Goal: Use online tool/utility: Utilize a website feature to perform a specific function

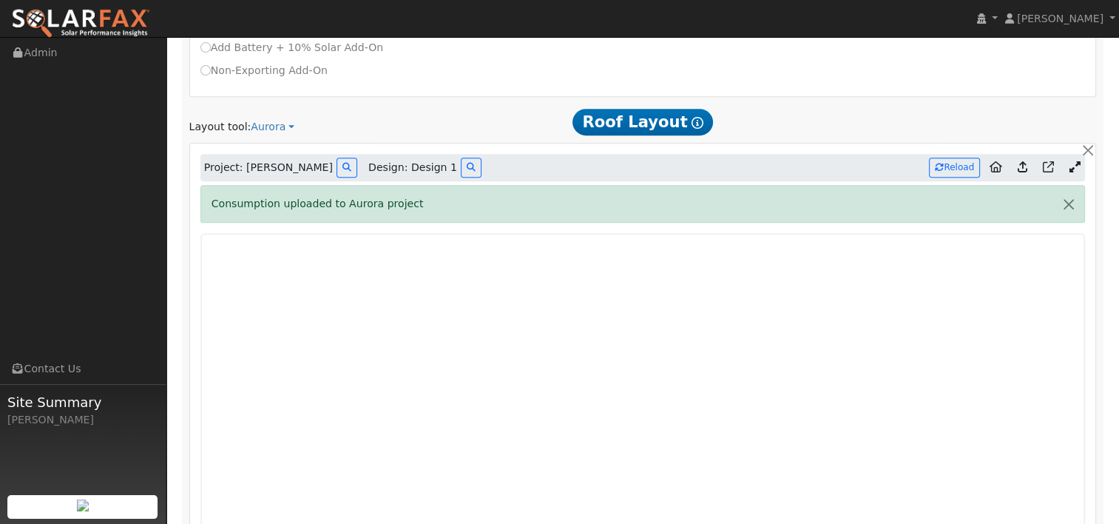
scroll to position [616, 0]
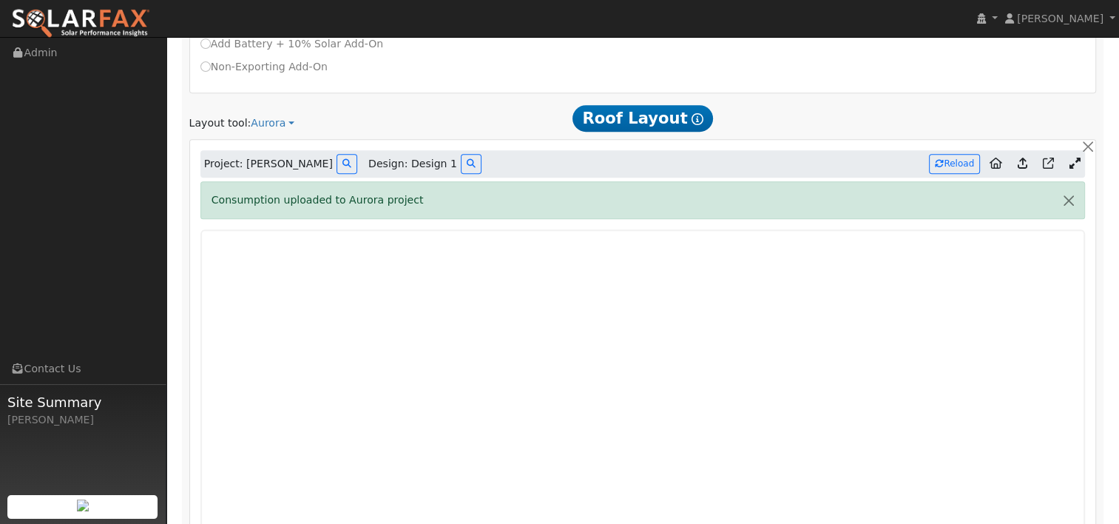
drag, startPoint x: 914, startPoint y: 213, endPoint x: 1130, endPoint y: 219, distance: 215.3
drag, startPoint x: 1130, startPoint y: 219, endPoint x: 864, endPoint y: 122, distance: 282.7
click at [864, 122] on div at bounding box center [951, 117] width 308 height 27
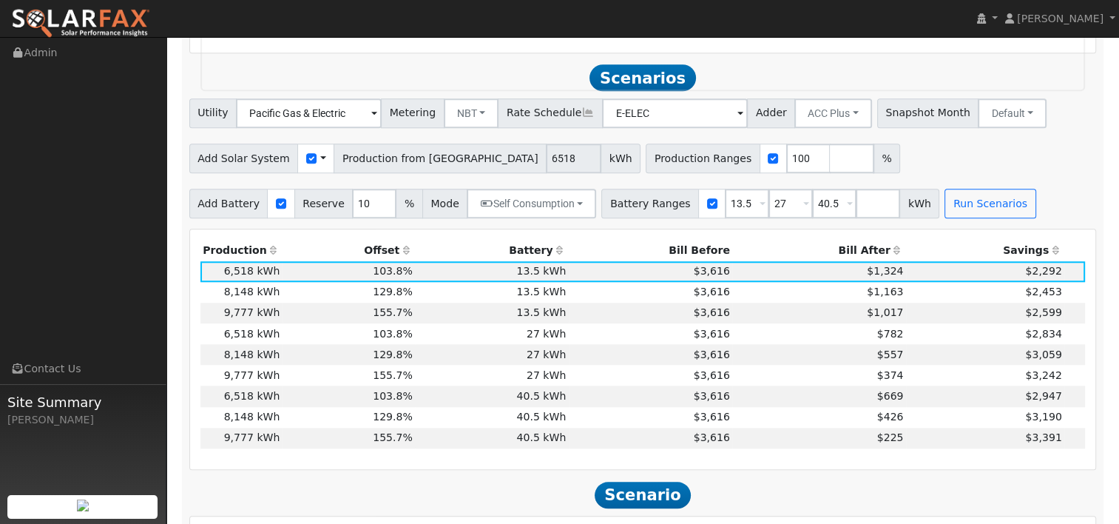
scroll to position [1349, 0]
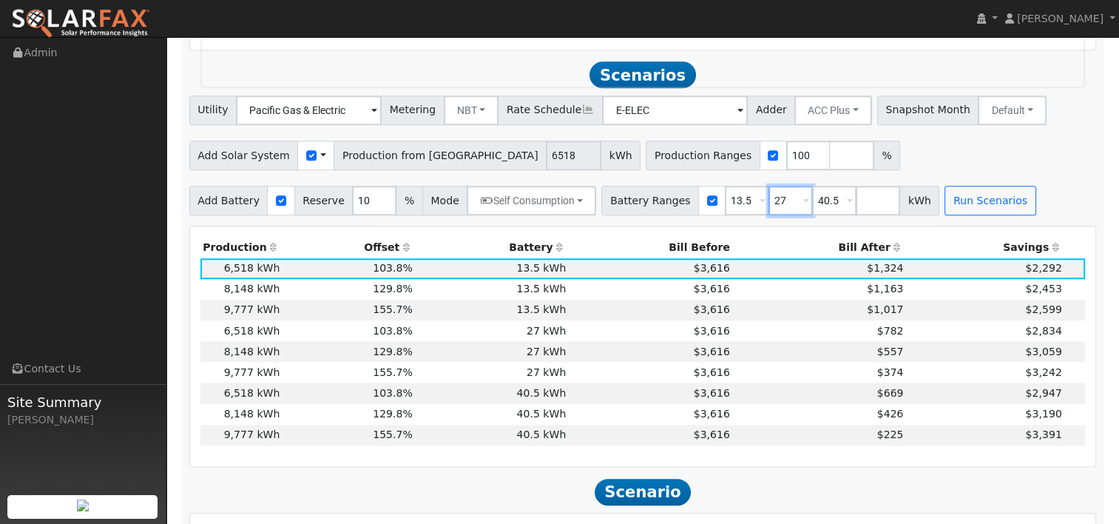
click at [769, 201] on input "27" at bounding box center [791, 201] width 44 height 30
click at [769, 195] on input "27" at bounding box center [791, 201] width 44 height 30
type input "0"
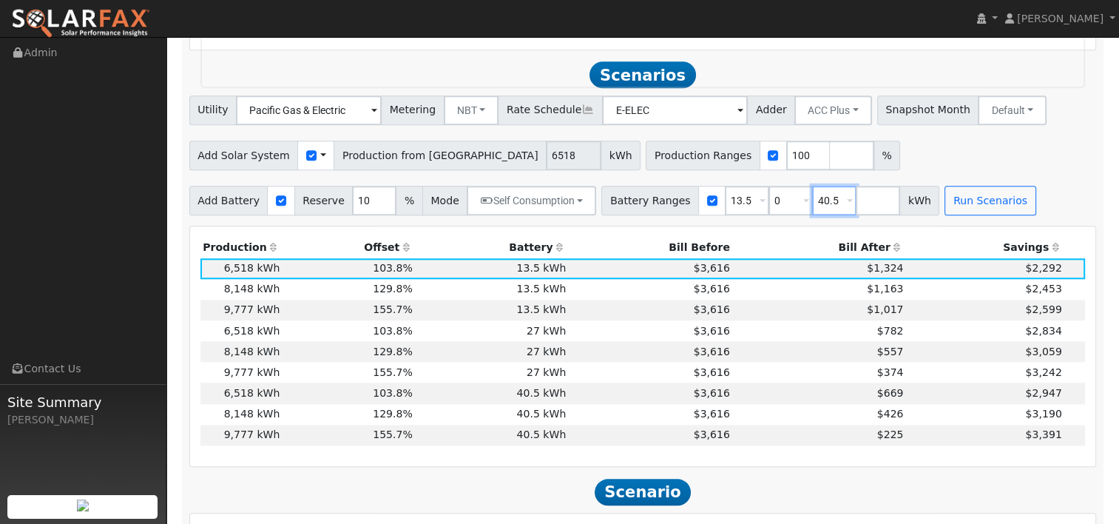
type input "0"
type input "13.5"
click at [812, 200] on input "40.5" at bounding box center [834, 201] width 44 height 30
click at [812, 199] on input "40.5" at bounding box center [834, 201] width 44 height 30
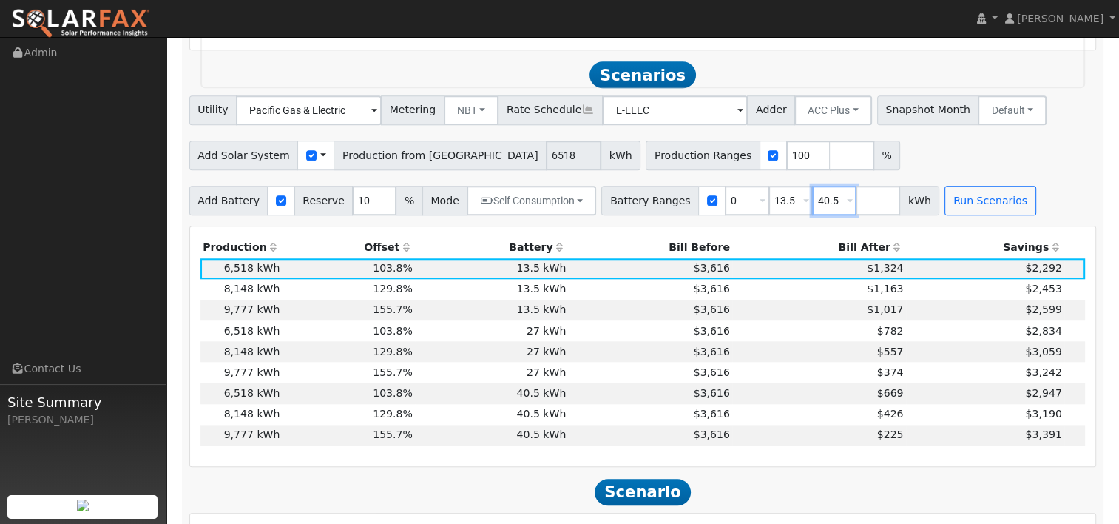
click at [812, 199] on input "40.5" at bounding box center [834, 201] width 44 height 30
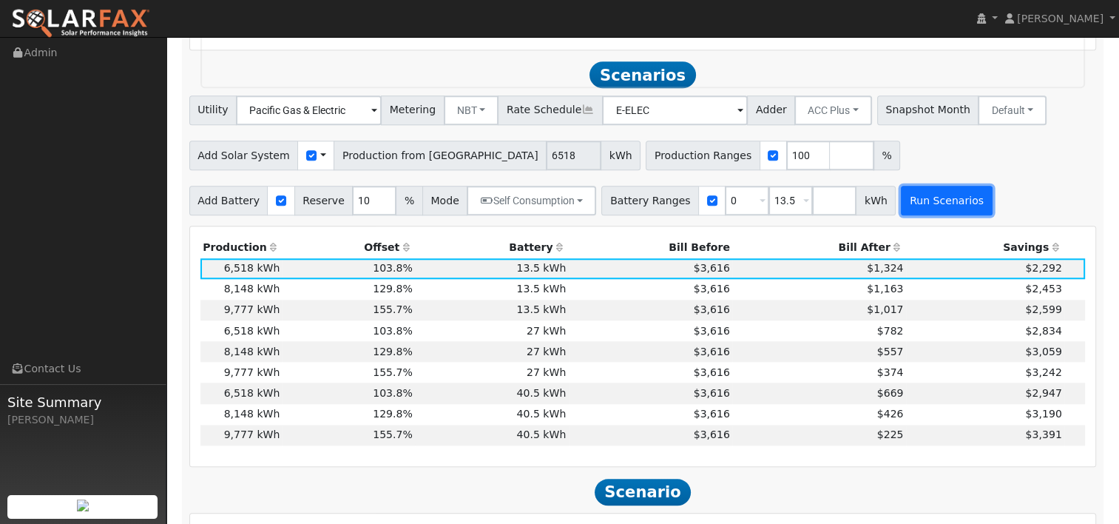
click at [904, 194] on button "Run Scenarios" at bounding box center [946, 201] width 91 height 30
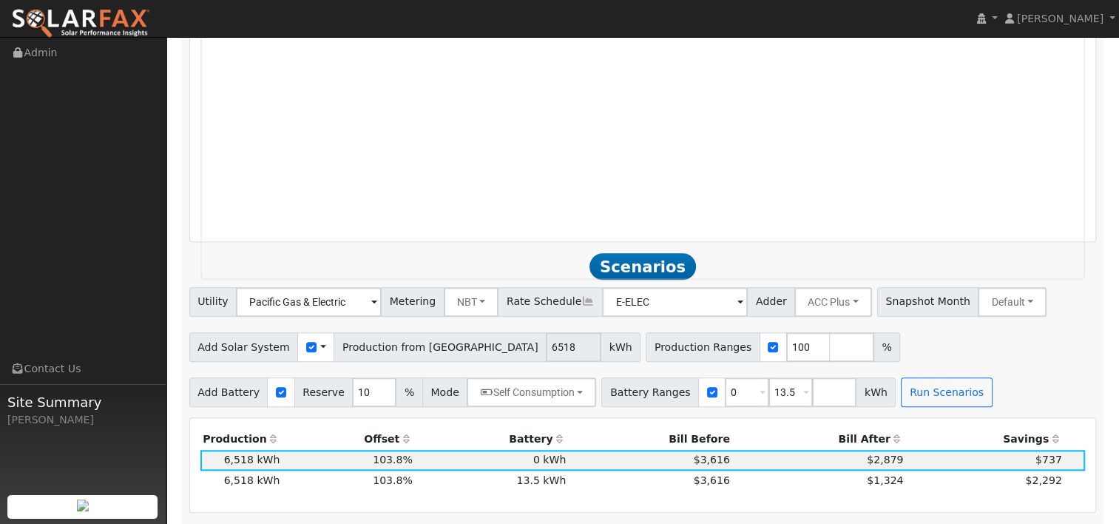
scroll to position [1161, 0]
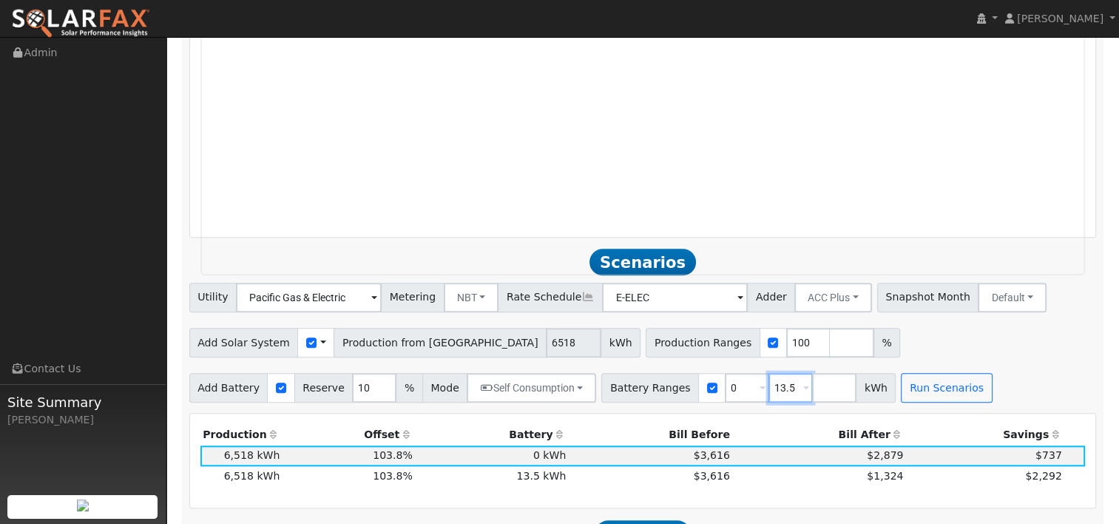
click at [769, 389] on input "13.5" at bounding box center [791, 388] width 44 height 30
type input "27"
click at [901, 379] on button "Run Scenarios" at bounding box center [946, 388] width 91 height 30
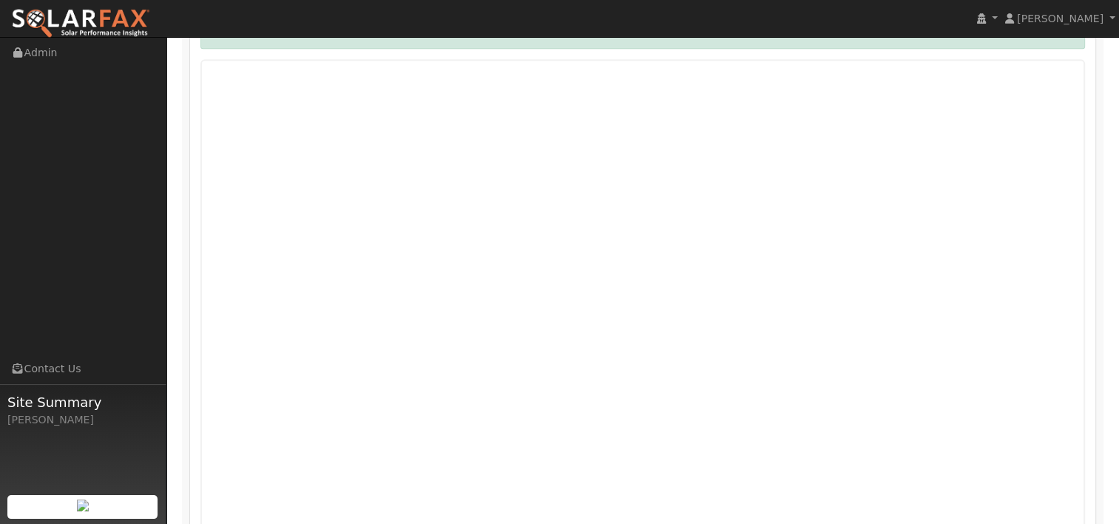
scroll to position [749, 0]
